Goal: Check status: Check status

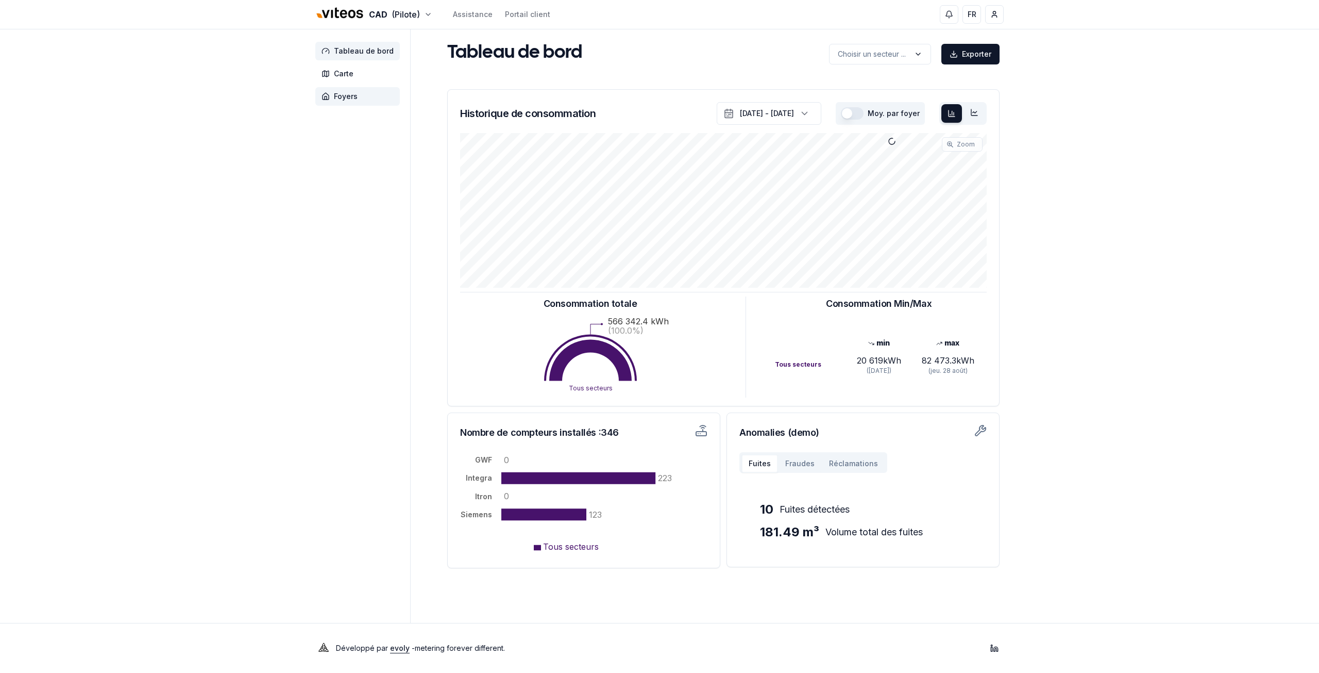
click at [363, 97] on span "Foyers" at bounding box center [357, 96] width 85 height 19
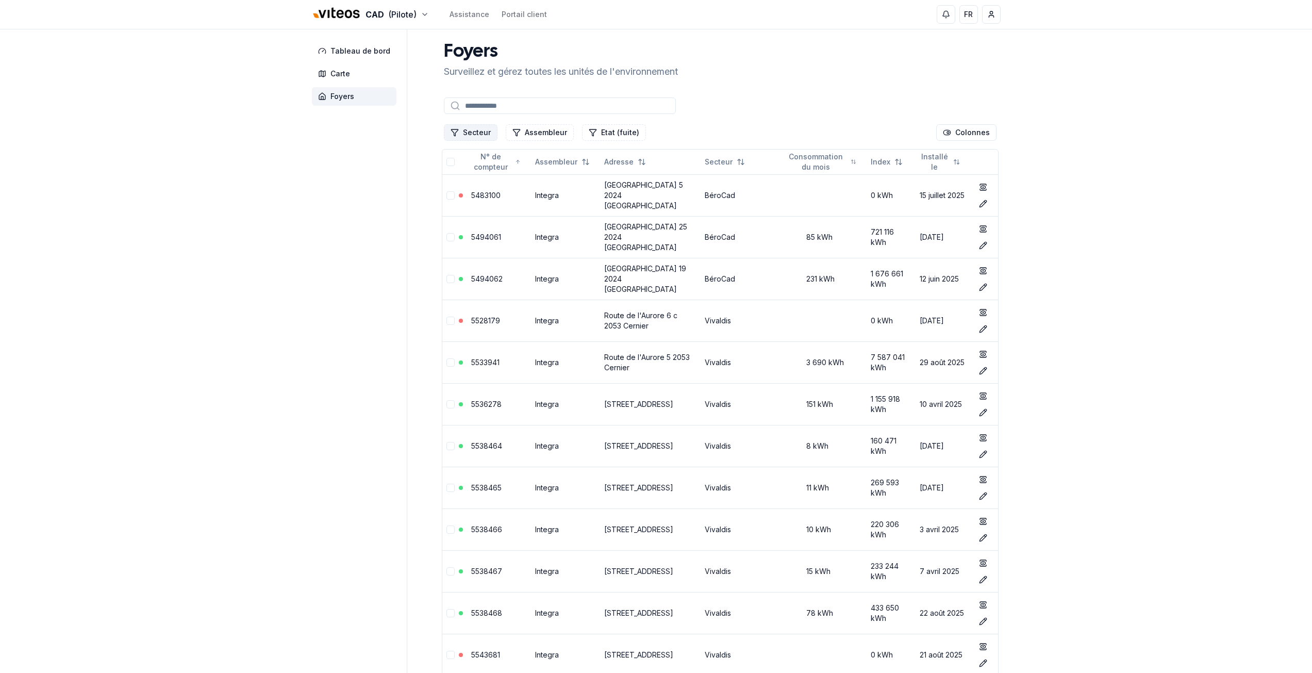
click at [480, 139] on button "Secteur" at bounding box center [471, 132] width 54 height 16
click at [471, 192] on span "Cadbar" at bounding box center [475, 193] width 25 height 10
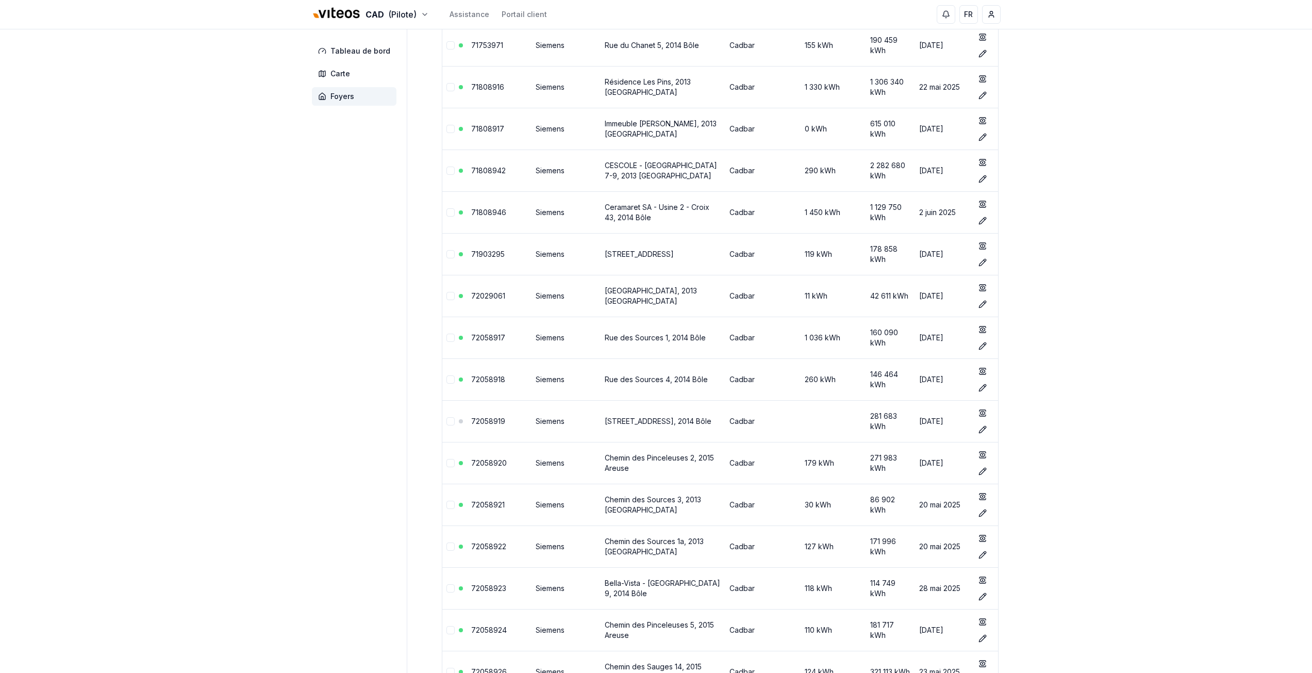
scroll to position [1288, 0]
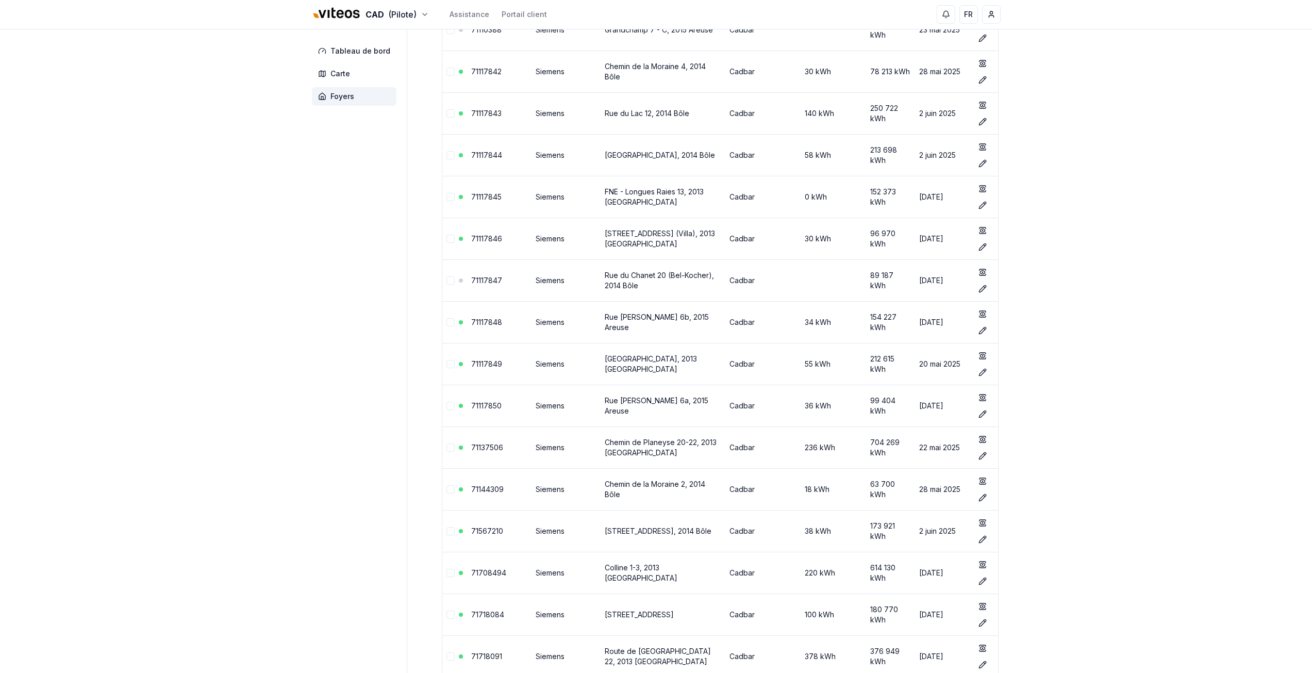
scroll to position [0, 0]
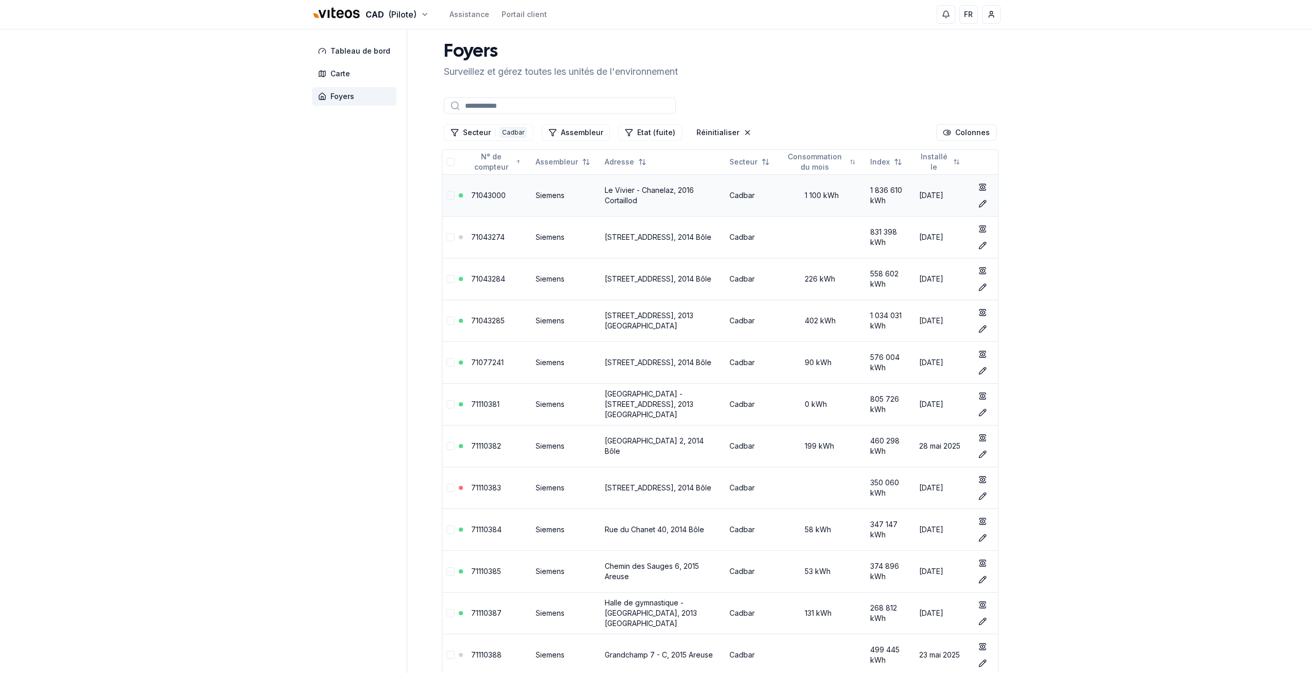
click at [488, 196] on link "71043000" at bounding box center [488, 195] width 35 height 9
